Goal: Transaction & Acquisition: Purchase product/service

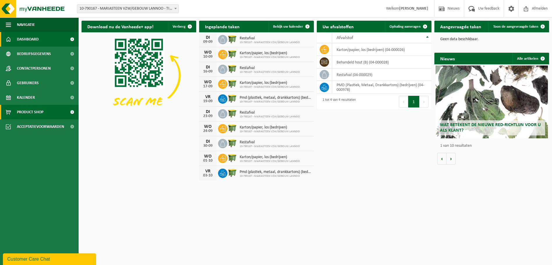
click at [36, 112] on span "Product Shop" at bounding box center [30, 112] width 27 height 15
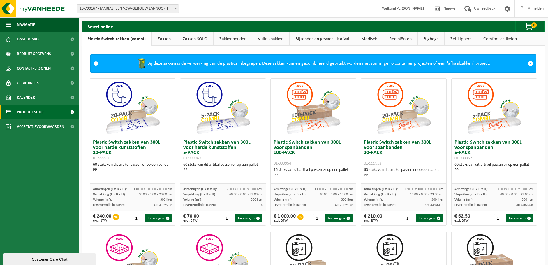
click at [163, 38] on link "Zakken" at bounding box center [164, 38] width 25 height 13
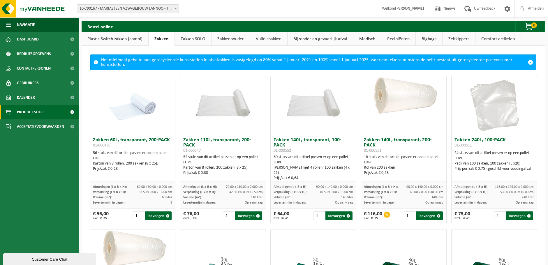
click at [191, 39] on link "Zakken SOLO" at bounding box center [193, 38] width 36 height 13
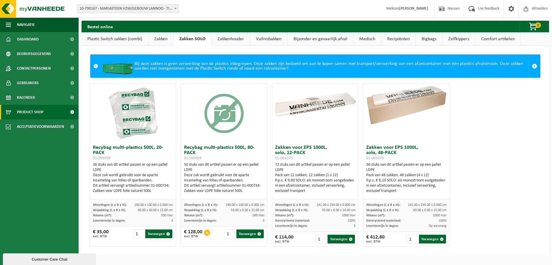
click at [162, 39] on link "Zakken" at bounding box center [161, 38] width 25 height 13
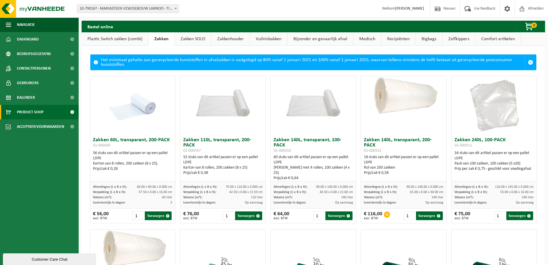
click at [302, 38] on link "Bijzonder en gevaarlijk afval" at bounding box center [320, 38] width 66 height 13
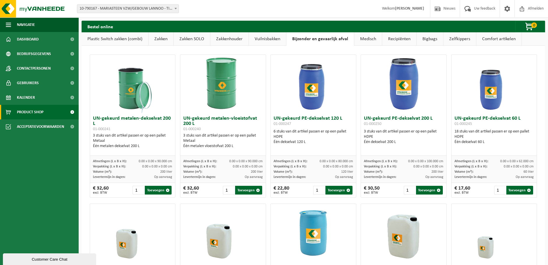
click at [368, 38] on link "Medisch" at bounding box center [368, 38] width 28 height 13
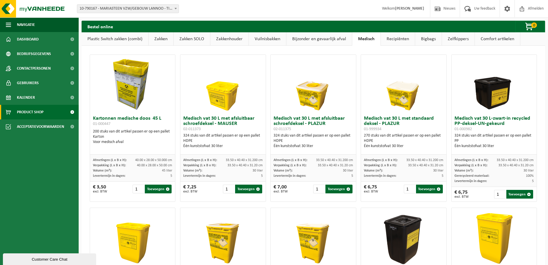
click at [120, 38] on link "Plastic Switch zakken (combi)" at bounding box center [115, 38] width 67 height 13
